Goal: Task Accomplishment & Management: Use online tool/utility

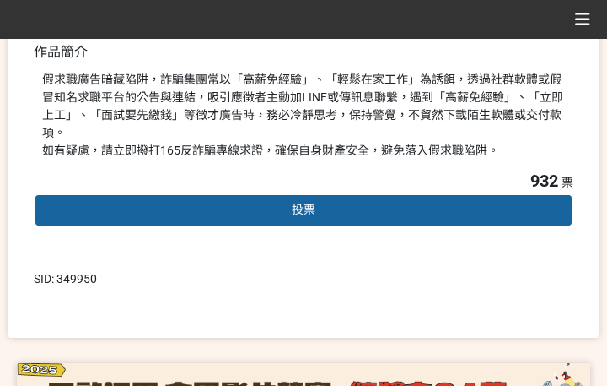
scroll to position [506, 0]
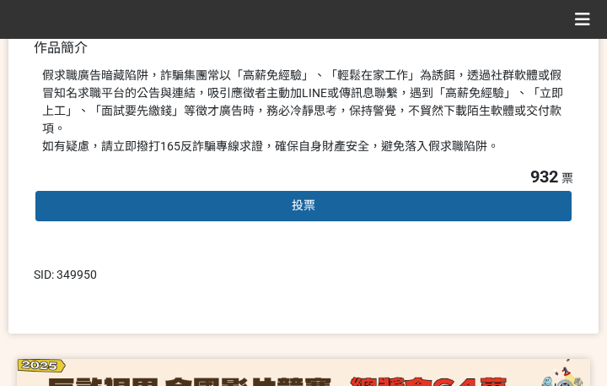
click at [313, 198] on span "投票" at bounding box center [304, 204] width 24 height 13
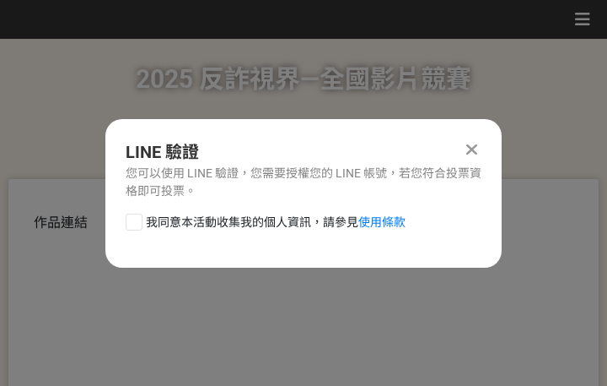
click at [210, 225] on span "我同意本活動收集我的個人資訊，請參見 使用條款" at bounding box center [276, 222] width 260 height 18
click at [138, 225] on input "我同意本活動收集我的個人資訊，請參見 使用條款" at bounding box center [132, 221] width 11 height 11
checkbox input "false"
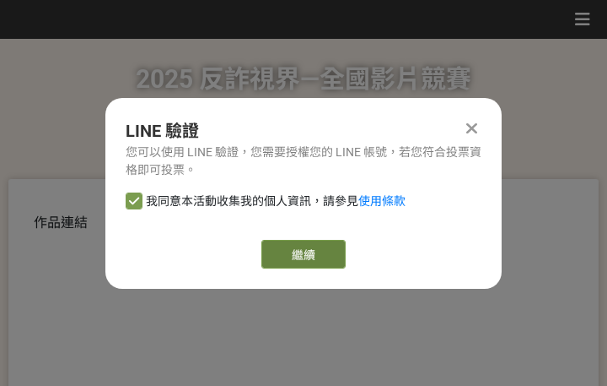
click at [303, 267] on link "繼續" at bounding box center [304, 254] width 84 height 29
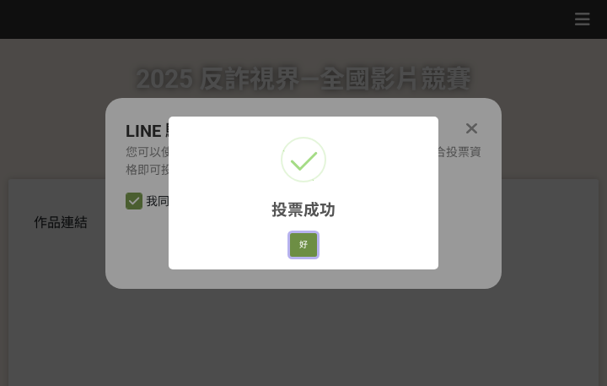
click at [298, 239] on button "好" at bounding box center [303, 245] width 27 height 24
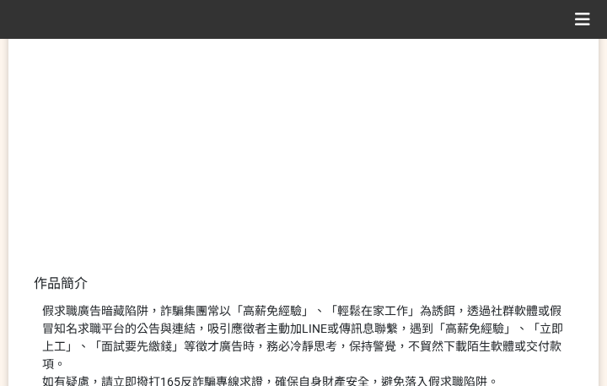
scroll to position [361, 0]
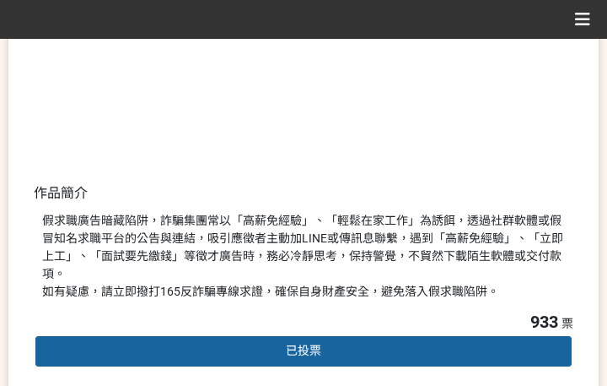
drag, startPoint x: 308, startPoint y: 224, endPoint x: 353, endPoint y: 237, distance: 47.3
click at [308, 224] on div "假求職廣告暗藏陷阱，詐騙集團常以「高薪免經驗」、「輕鬆在家工作」為誘餌，透過社群軟體或假冒知名求職平台的公告與連結，吸引應徵者主動加LINE或傳訊息聯繫，遇到…" at bounding box center [303, 256] width 523 height 89
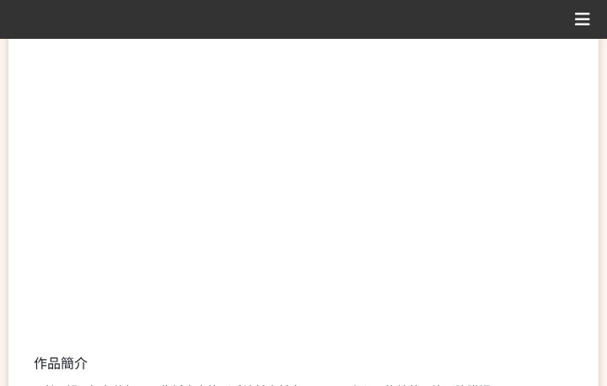
scroll to position [422, 0]
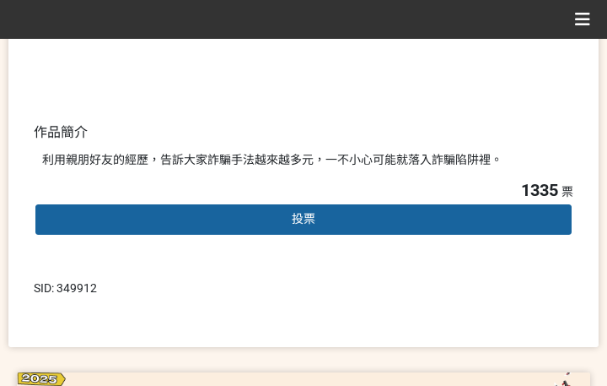
click at [274, 213] on div "投票" at bounding box center [304, 219] width 540 height 34
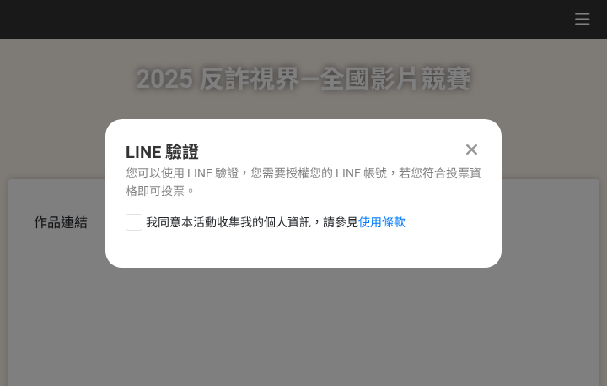
scroll to position [0, 0]
click at [240, 222] on span "我同意本活動收集我的個人資訊，請參見 使用條款" at bounding box center [276, 222] width 260 height 18
click at [138, 222] on input "我同意本活動收集我的個人資訊，請參見 使用條款" at bounding box center [132, 221] width 11 height 11
checkbox input "false"
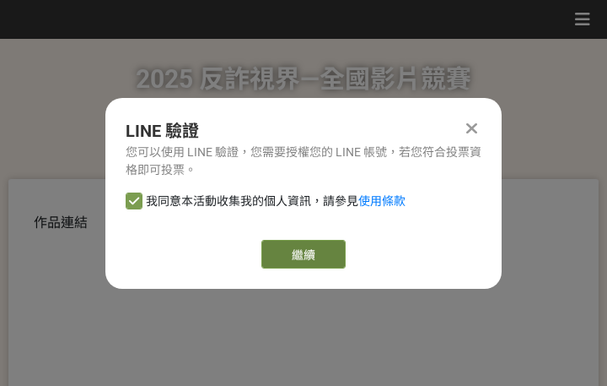
click at [299, 251] on link "繼續" at bounding box center [304, 254] width 84 height 29
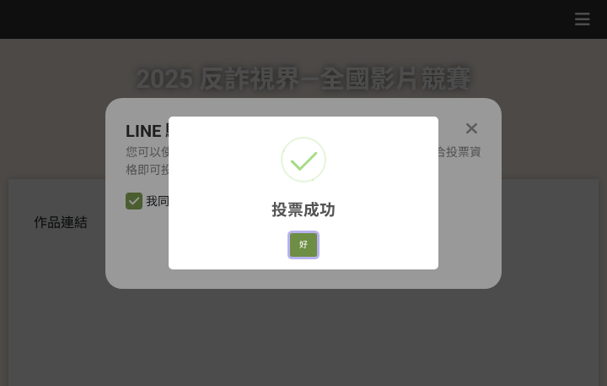
click at [300, 244] on button "好" at bounding box center [303, 245] width 27 height 24
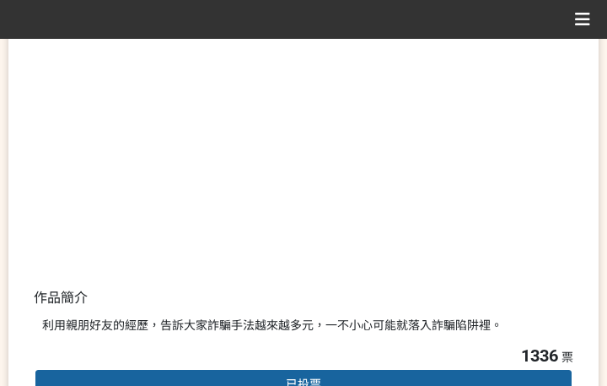
scroll to position [322, 0]
